Goal: Information Seeking & Learning: Learn about a topic

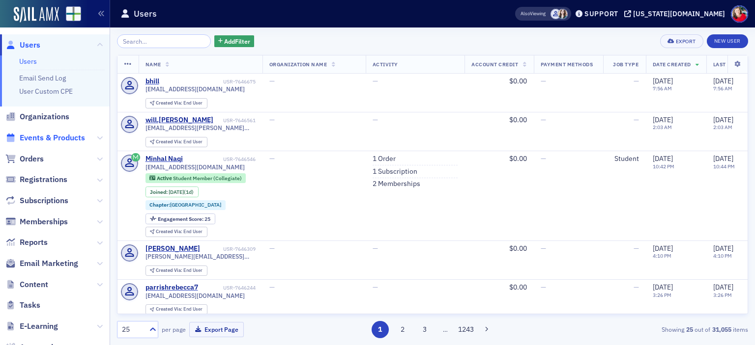
click at [43, 137] on span "Events & Products" at bounding box center [52, 138] width 65 height 11
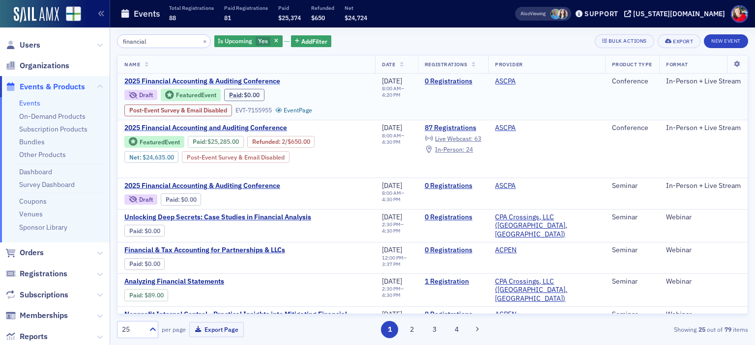
type input "financial"
click at [218, 82] on span "2025 Financial Accounting & Auditing Conference" at bounding box center [206, 81] width 165 height 9
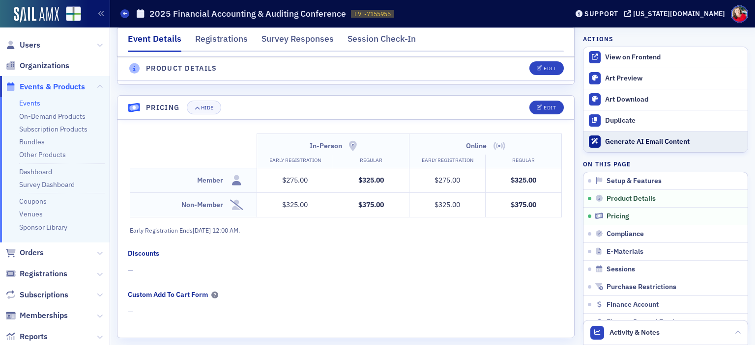
scroll to position [705, 0]
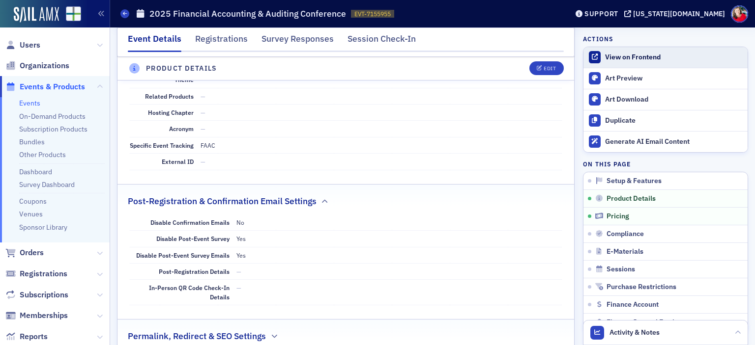
click at [617, 58] on div "View on Frontend" at bounding box center [674, 57] width 138 height 9
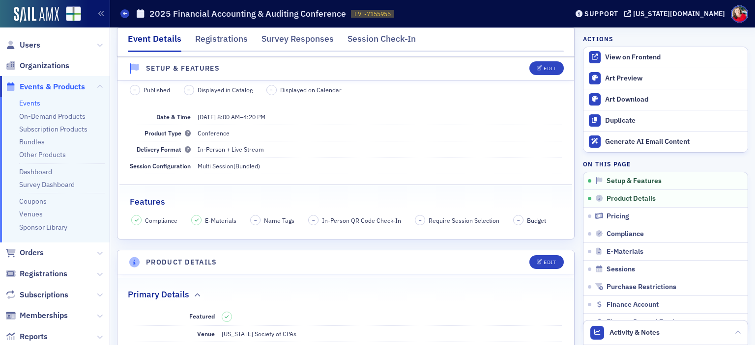
scroll to position [0, 0]
